Goal: Transaction & Acquisition: Download file/media

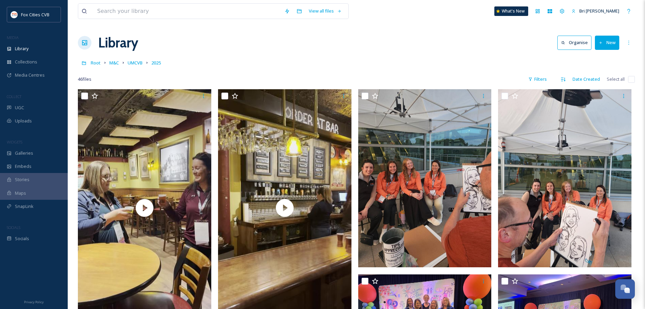
click at [606, 46] on button "New" at bounding box center [607, 43] width 24 height 14
click at [606, 57] on span "File Upload" at bounding box center [604, 58] width 22 height 6
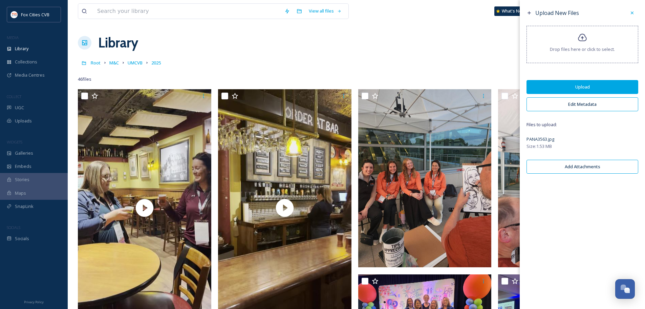
click at [599, 85] on button "Upload" at bounding box center [583, 87] width 112 height 14
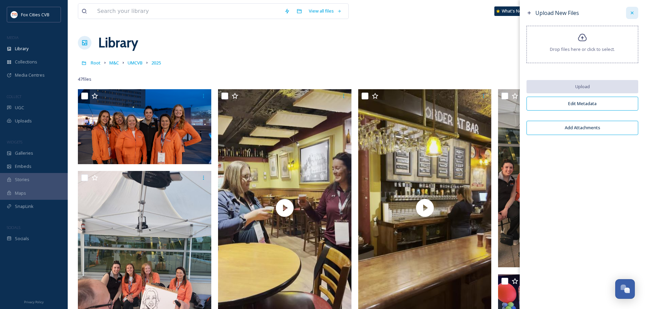
click at [634, 13] on icon at bounding box center [632, 12] width 5 height 5
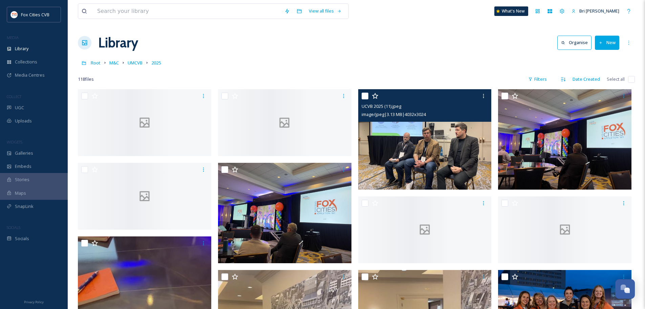
click at [434, 125] on img at bounding box center [424, 139] width 133 height 100
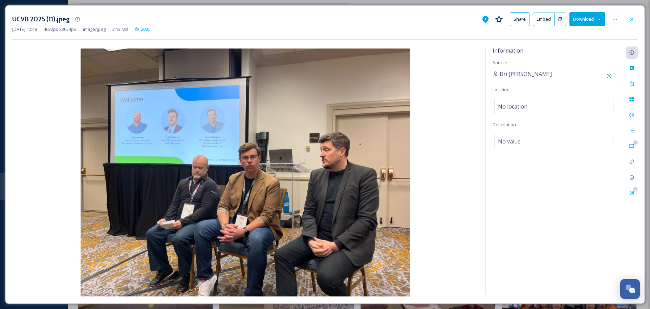
click at [627, 20] on div at bounding box center [632, 19] width 12 height 12
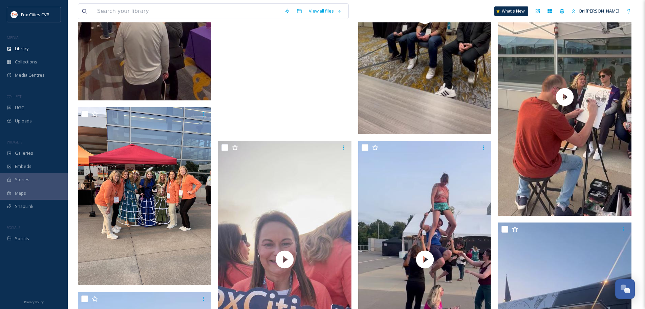
scroll to position [576, 0]
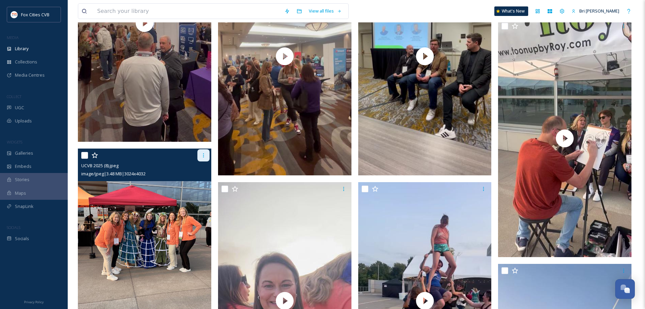
click at [206, 152] on icon at bounding box center [203, 154] width 5 height 5
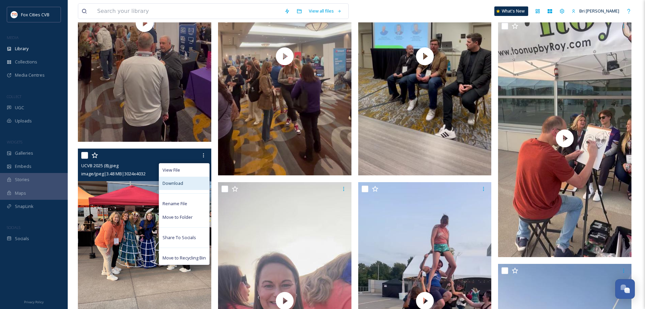
click at [187, 177] on div "Download" at bounding box center [184, 183] width 50 height 13
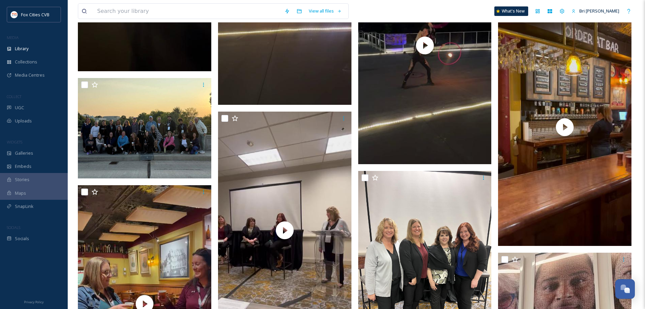
scroll to position [1762, 0]
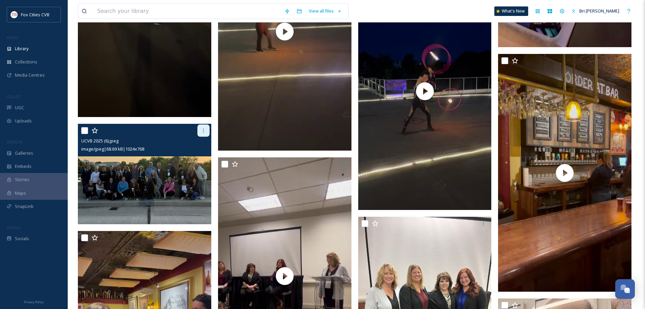
click at [207, 124] on div at bounding box center [204, 130] width 12 height 12
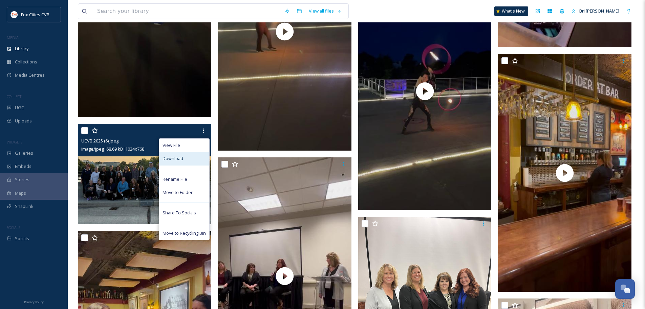
click at [188, 152] on div "Download" at bounding box center [184, 158] width 50 height 13
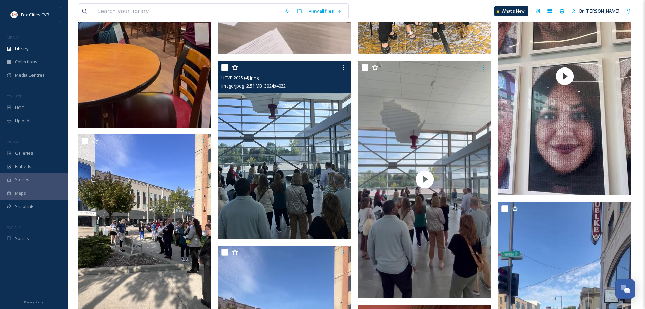
scroll to position [2100, 0]
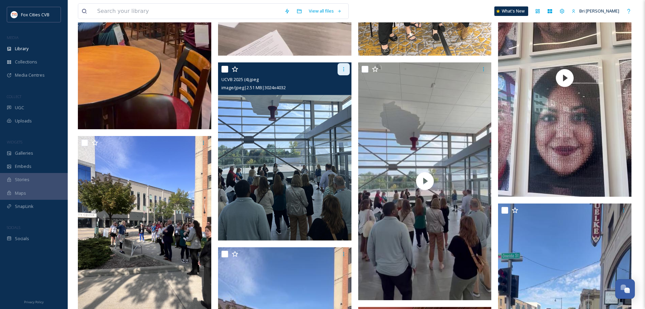
click at [347, 63] on div at bounding box center [344, 69] width 12 height 12
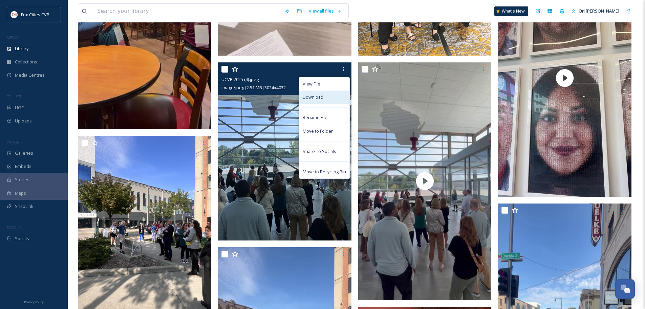
click at [325, 90] on div "Download" at bounding box center [324, 96] width 50 height 13
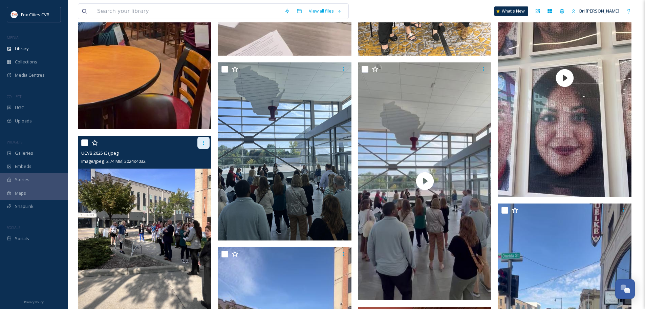
click at [203, 141] on icon at bounding box center [203, 143] width 1 height 4
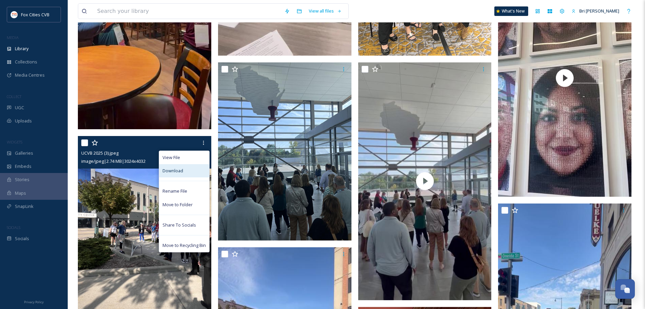
click at [195, 164] on div "Download" at bounding box center [184, 170] width 50 height 13
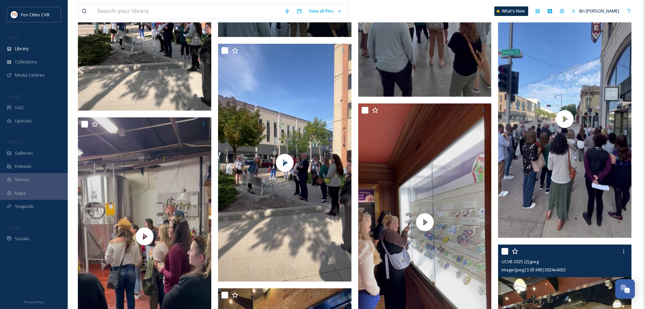
scroll to position [2507, 0]
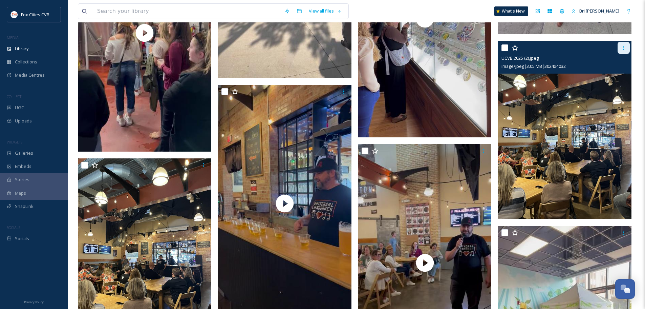
click at [621, 42] on div at bounding box center [624, 48] width 12 height 12
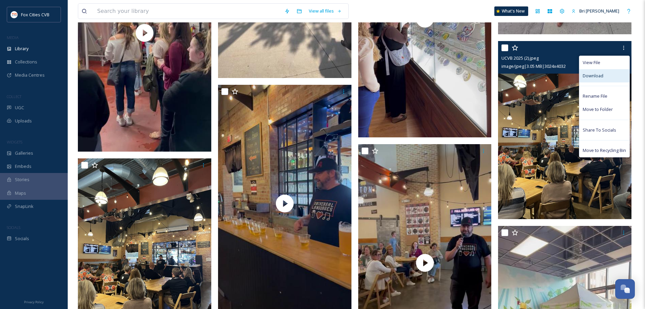
click at [612, 69] on div "Download" at bounding box center [605, 75] width 50 height 13
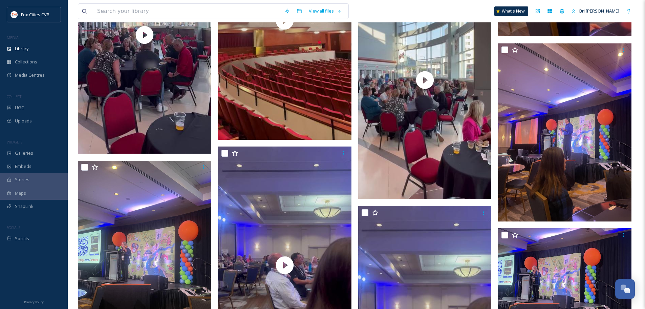
scroll to position [3456, 0]
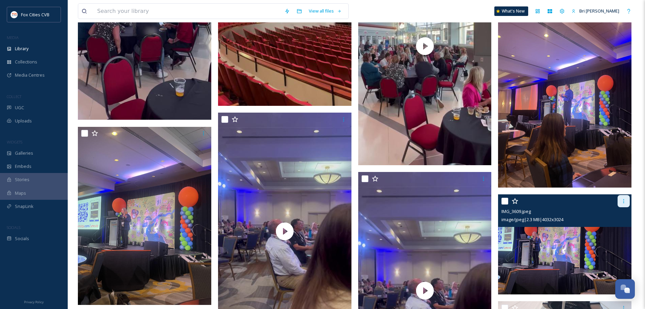
click at [621, 195] on div at bounding box center [624, 201] width 12 height 12
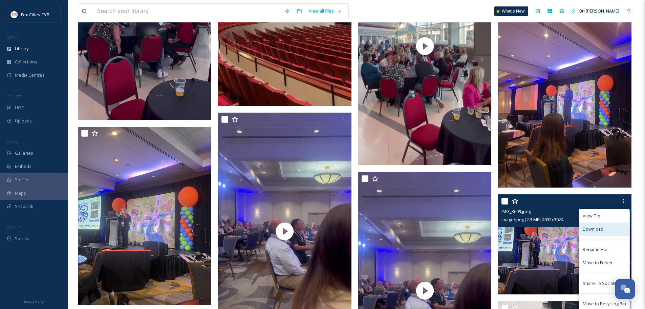
click at [607, 222] on div "Download" at bounding box center [605, 228] width 50 height 13
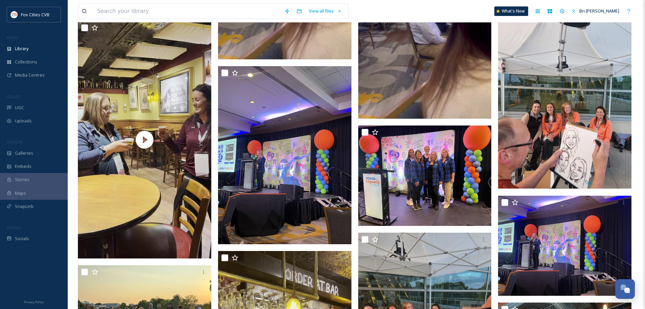
scroll to position [3760, 0]
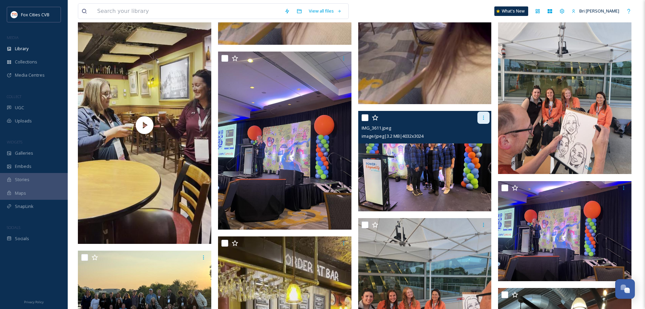
click at [481, 111] on div at bounding box center [484, 117] width 12 height 12
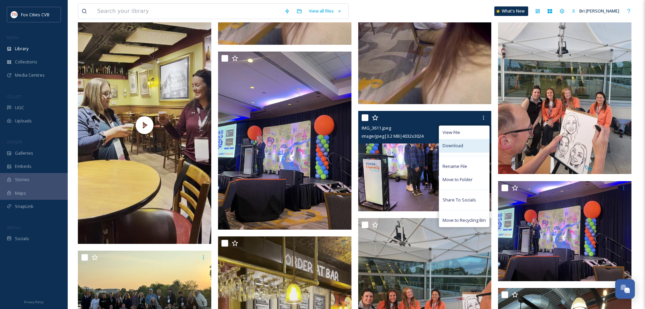
click at [468, 139] on div "Download" at bounding box center [464, 145] width 50 height 13
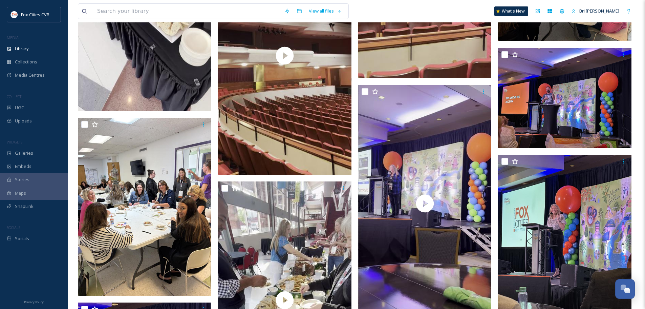
scroll to position [5624, 0]
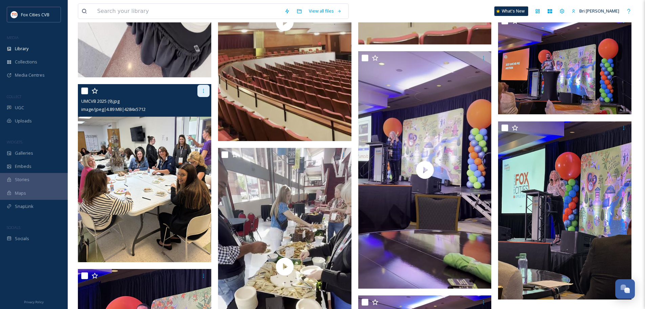
click at [202, 88] on icon at bounding box center [203, 90] width 5 height 5
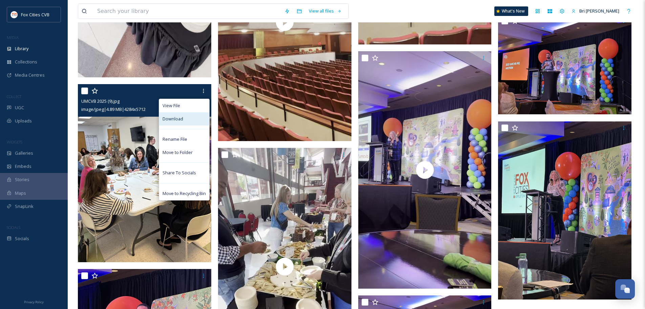
click at [196, 112] on div "Download" at bounding box center [184, 118] width 50 height 13
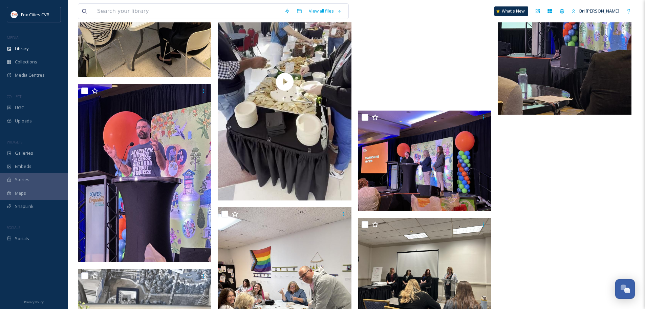
scroll to position [5827, 0]
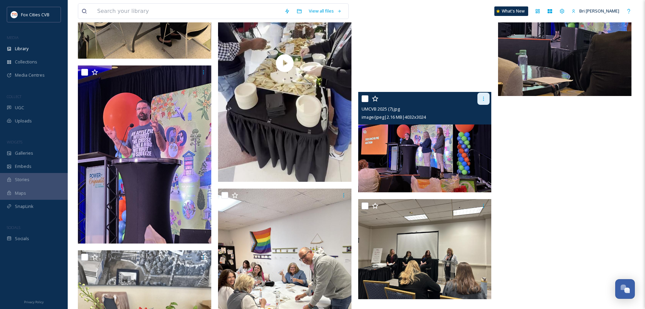
click at [481, 96] on icon at bounding box center [483, 98] width 5 height 5
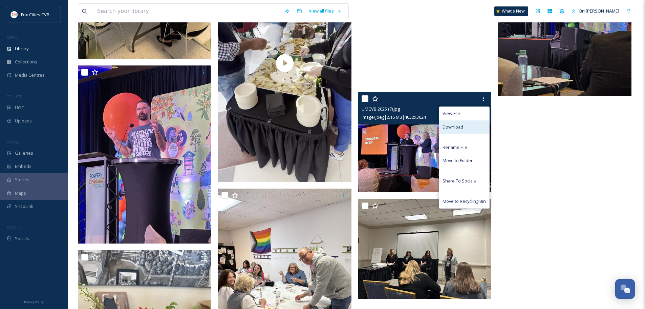
click at [458, 124] on span "Download" at bounding box center [453, 127] width 21 height 6
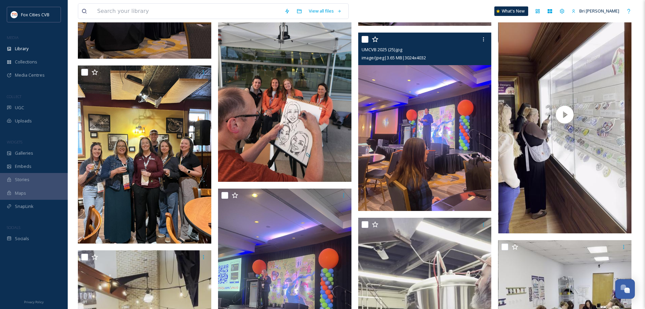
scroll to position [4167, 0]
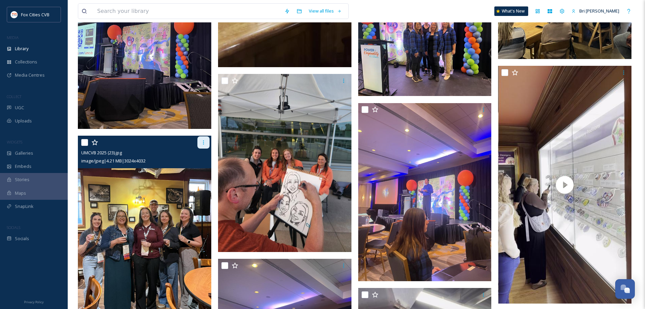
click at [205, 136] on div at bounding box center [204, 142] width 12 height 12
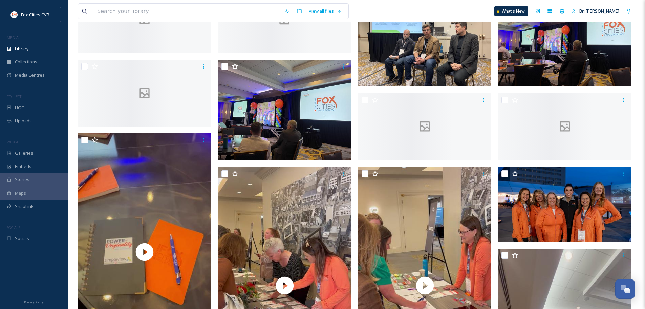
scroll to position [102, 0]
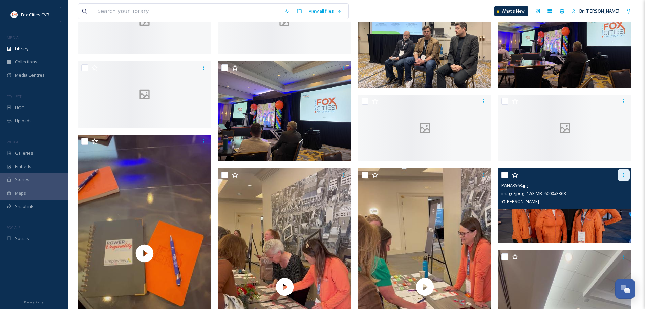
click at [624, 172] on icon at bounding box center [623, 174] width 5 height 5
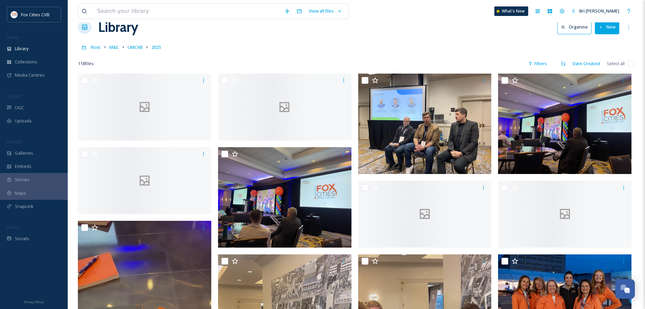
scroll to position [0, 0]
